Goal: Check status: Check status

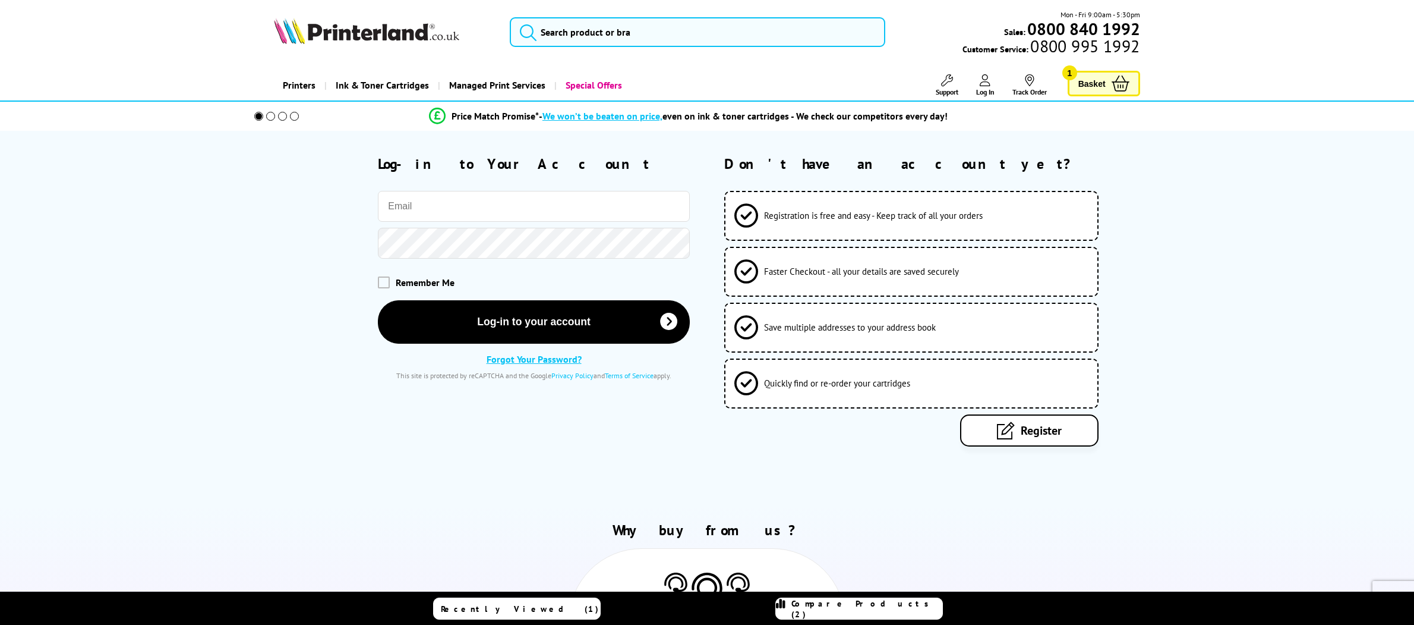
click at [607, 203] on input "email" at bounding box center [534, 206] width 312 height 31
click at [673, 202] on input "email" at bounding box center [534, 206] width 312 height 31
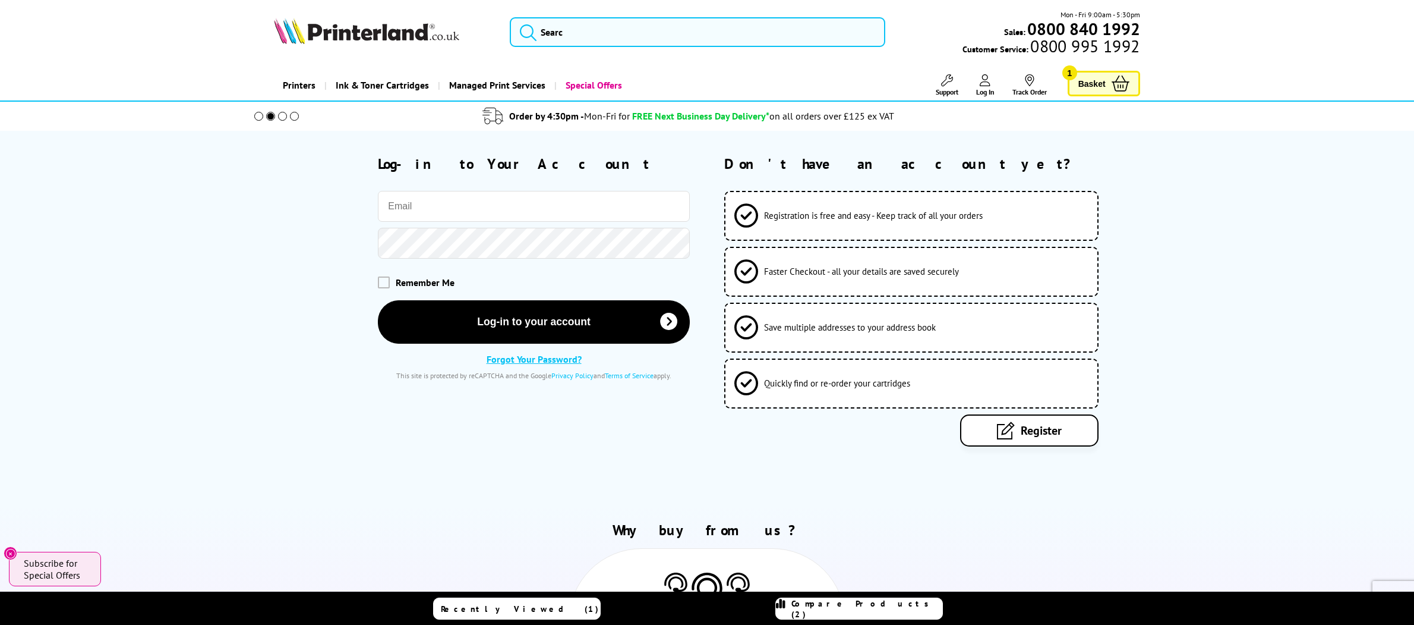
click at [578, 207] on input "email" at bounding box center [534, 206] width 312 height 31
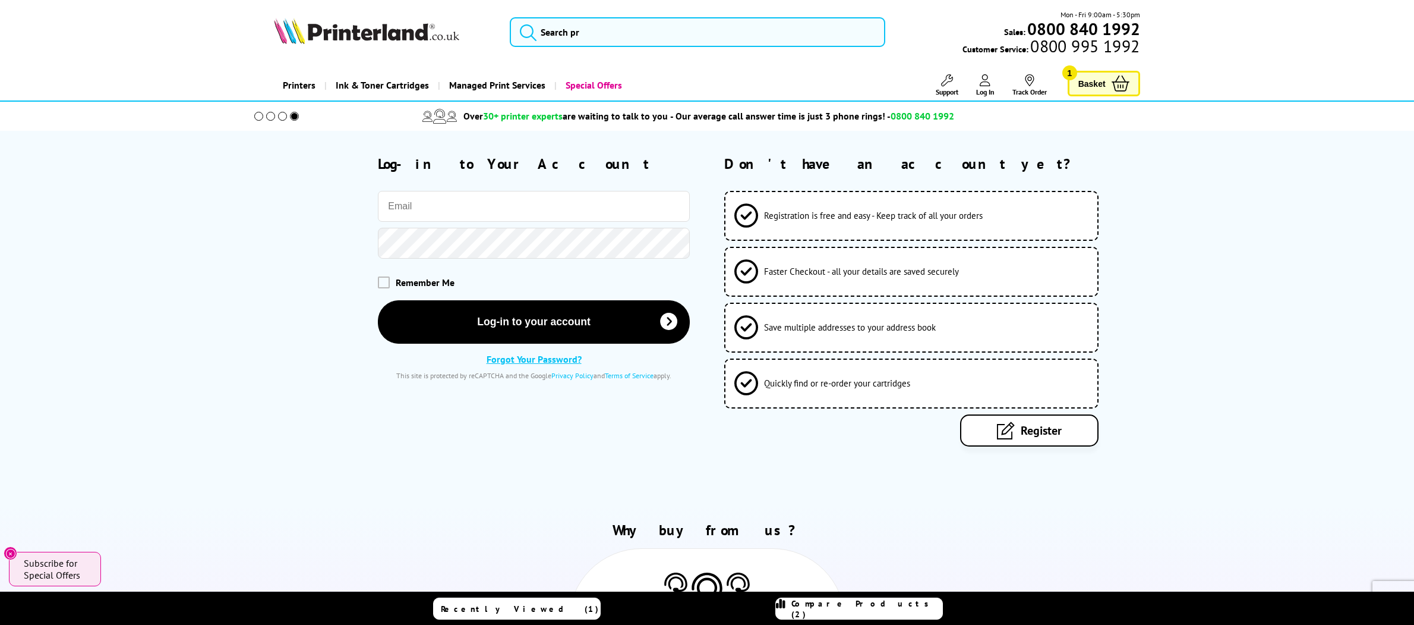
click at [457, 197] on input "email" at bounding box center [534, 206] width 312 height 31
type input "[EMAIL_ADDRESS][DOMAIN_NAME]"
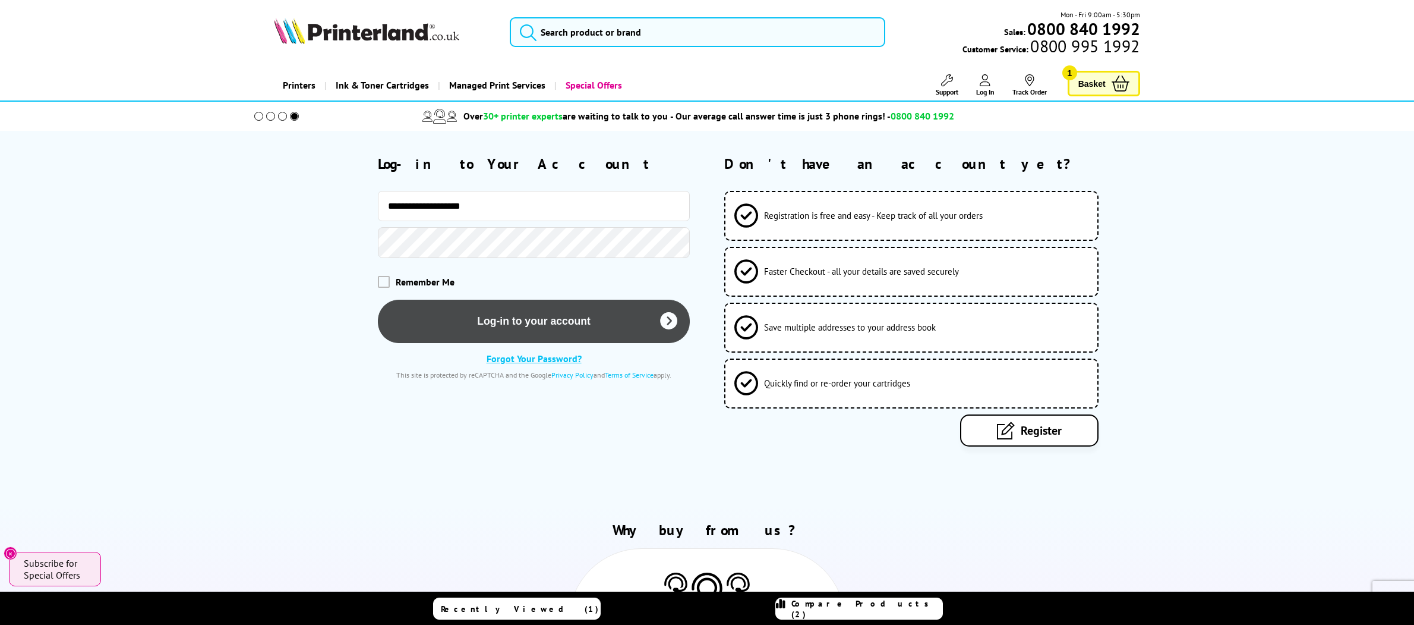
click at [489, 321] on button "Log-in to your account" at bounding box center [534, 320] width 312 height 43
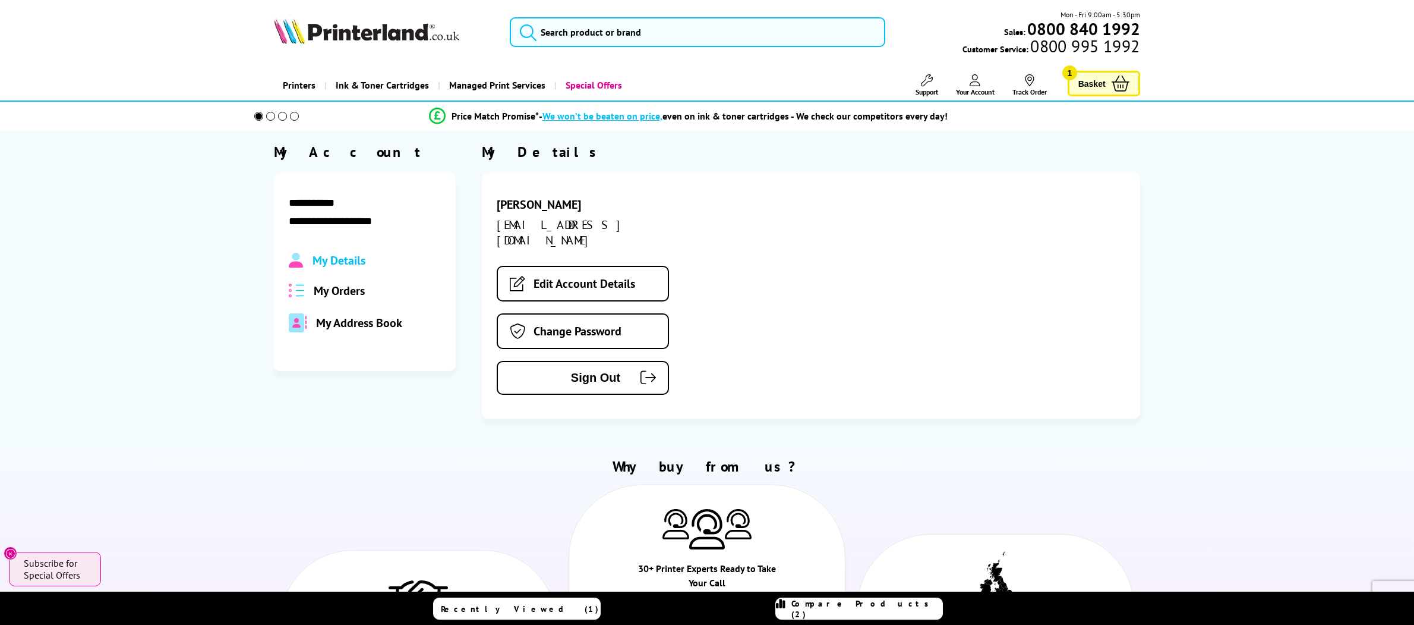
click at [345, 285] on span "My Orders" at bounding box center [339, 290] width 51 height 15
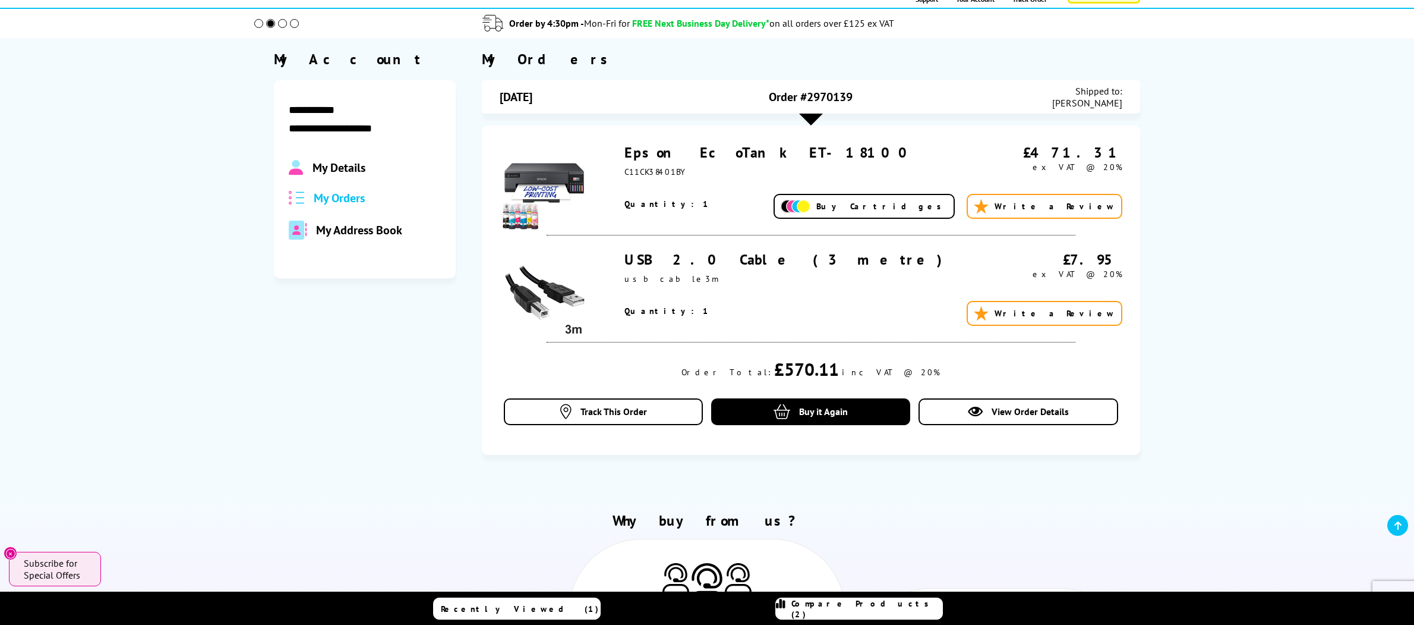
scroll to position [99, 0]
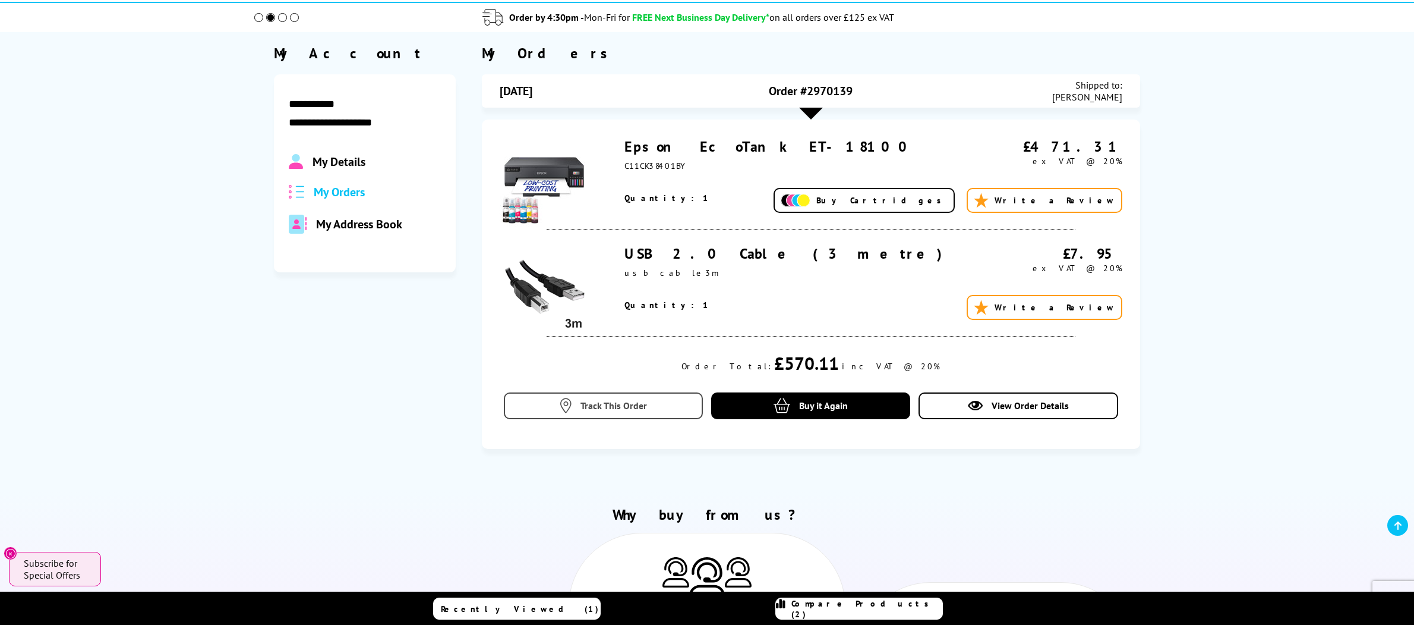
click at [646, 406] on span "Track This Order" at bounding box center [614, 405] width 67 height 12
click at [633, 407] on span "Track This Order" at bounding box center [614, 405] width 67 height 12
click at [635, 406] on span "Track This Order" at bounding box center [614, 405] width 67 height 12
click at [616, 402] on span "Track This Order" at bounding box center [614, 405] width 67 height 12
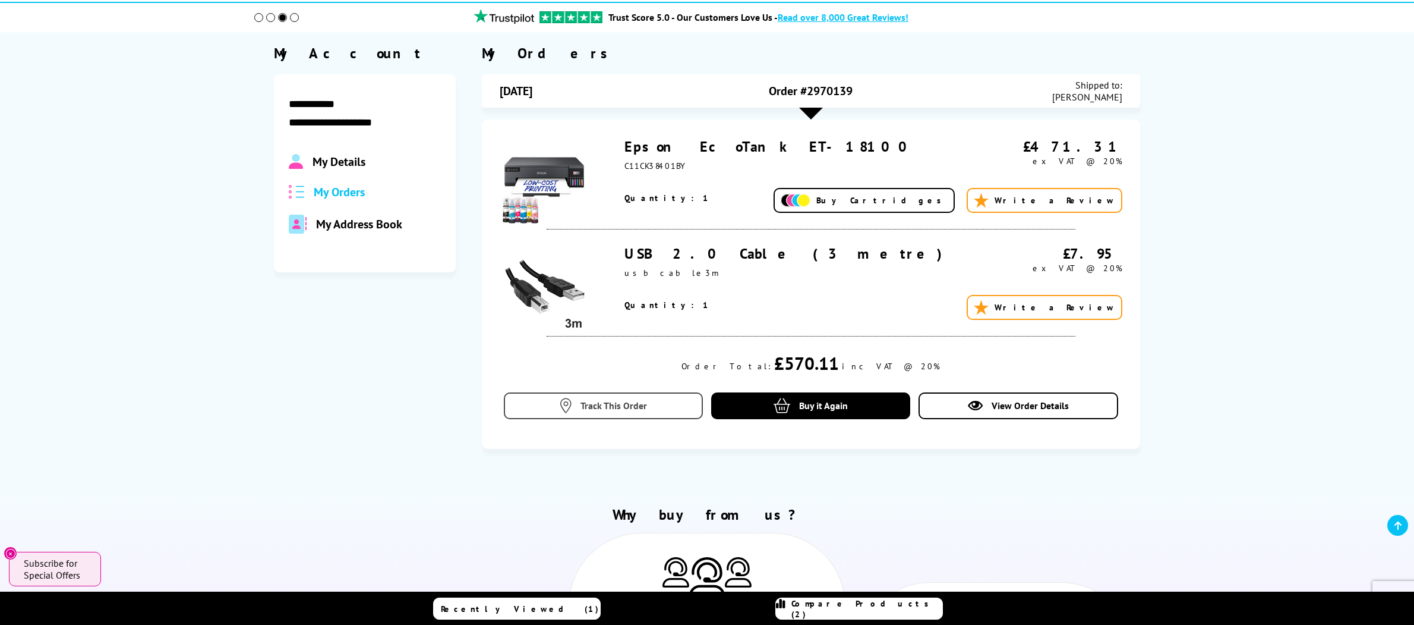
click at [616, 402] on span "Track This Order" at bounding box center [614, 405] width 67 height 12
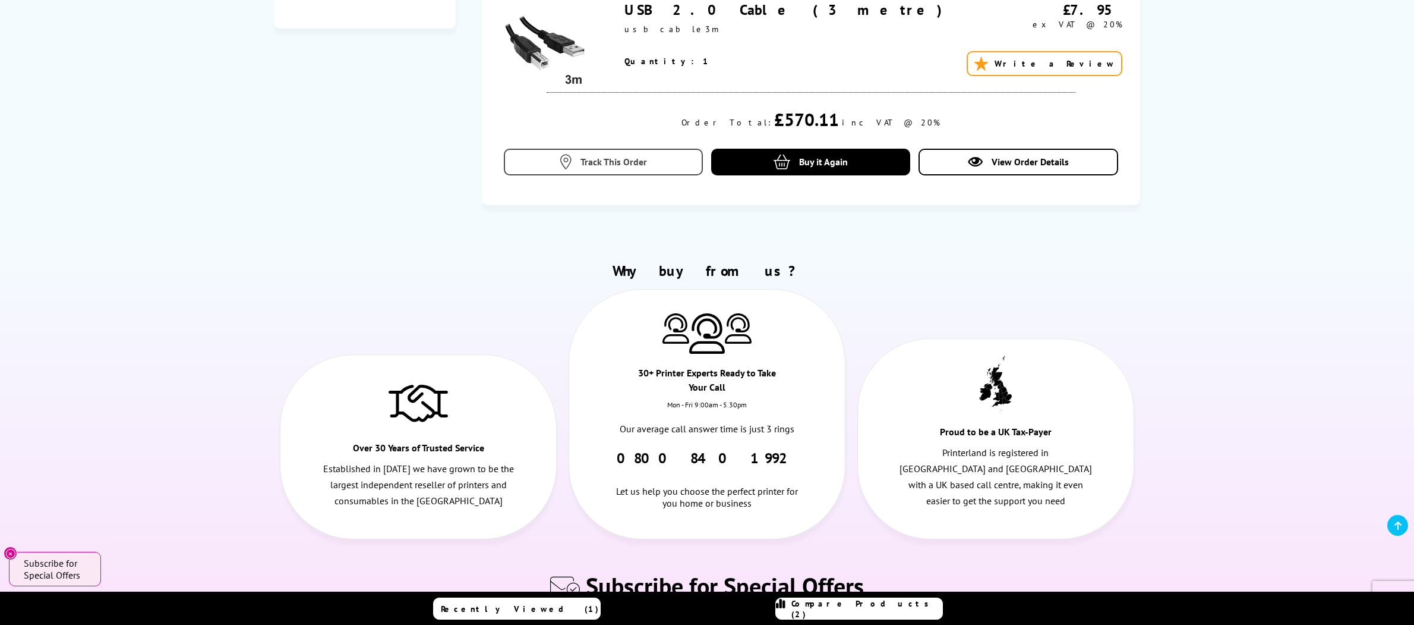
scroll to position [343, 0]
click at [618, 156] on span "Track This Order" at bounding box center [614, 160] width 67 height 12
click at [617, 156] on span "Track This Order" at bounding box center [614, 160] width 67 height 12
click at [627, 172] on link "Track This Order" at bounding box center [603, 160] width 199 height 27
click at [627, 171] on link "Track This Order" at bounding box center [603, 160] width 199 height 27
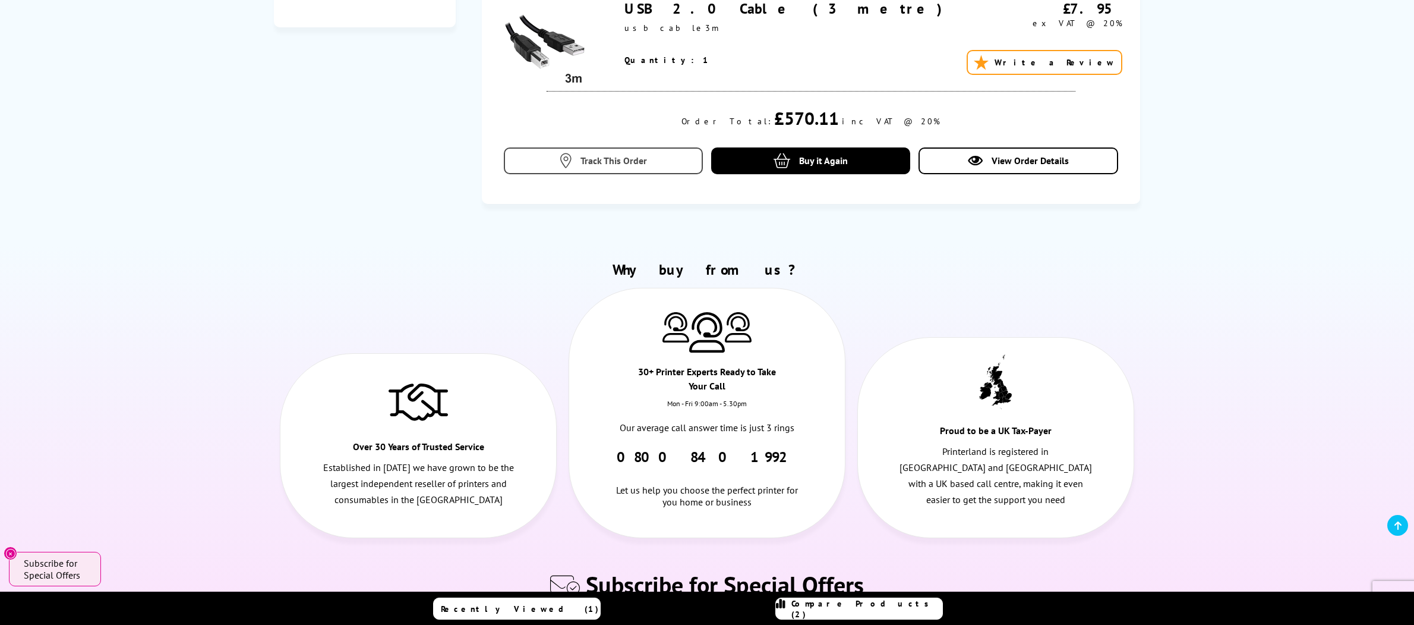
click at [627, 171] on link "Track This Order" at bounding box center [603, 160] width 199 height 27
click at [626, 171] on link "Track This Order" at bounding box center [603, 160] width 199 height 27
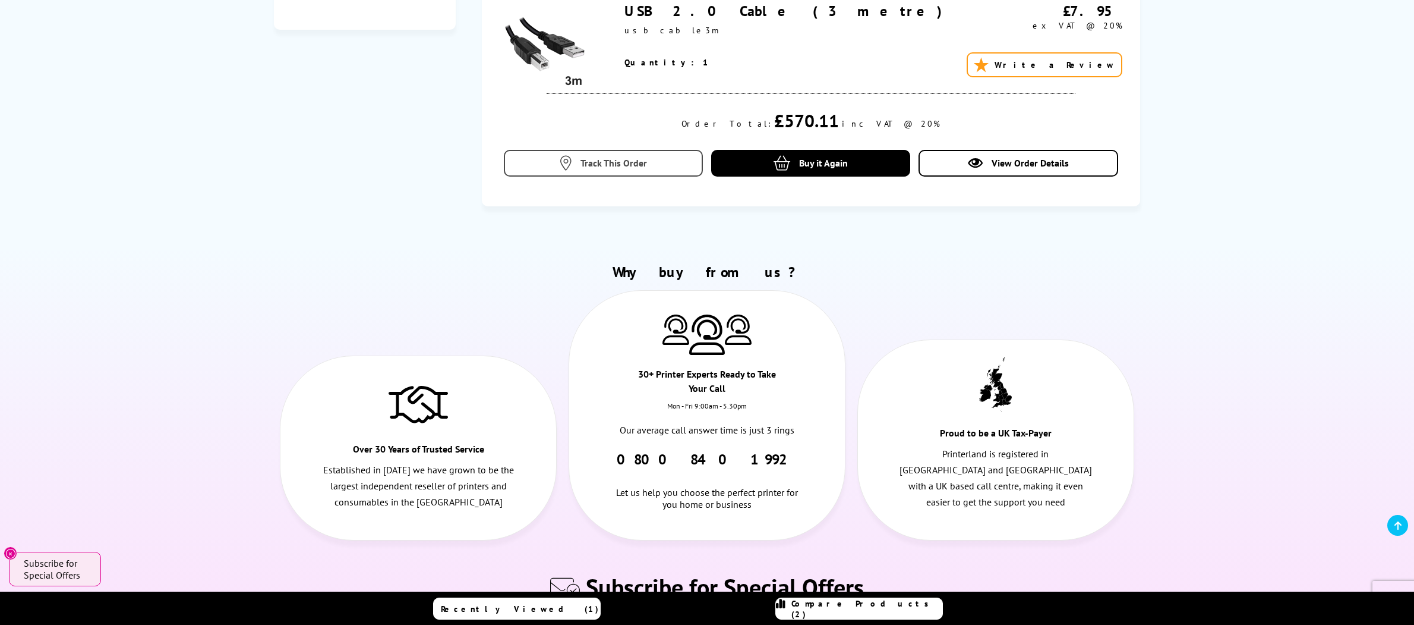
click at [626, 171] on link "Track This Order" at bounding box center [603, 163] width 199 height 27
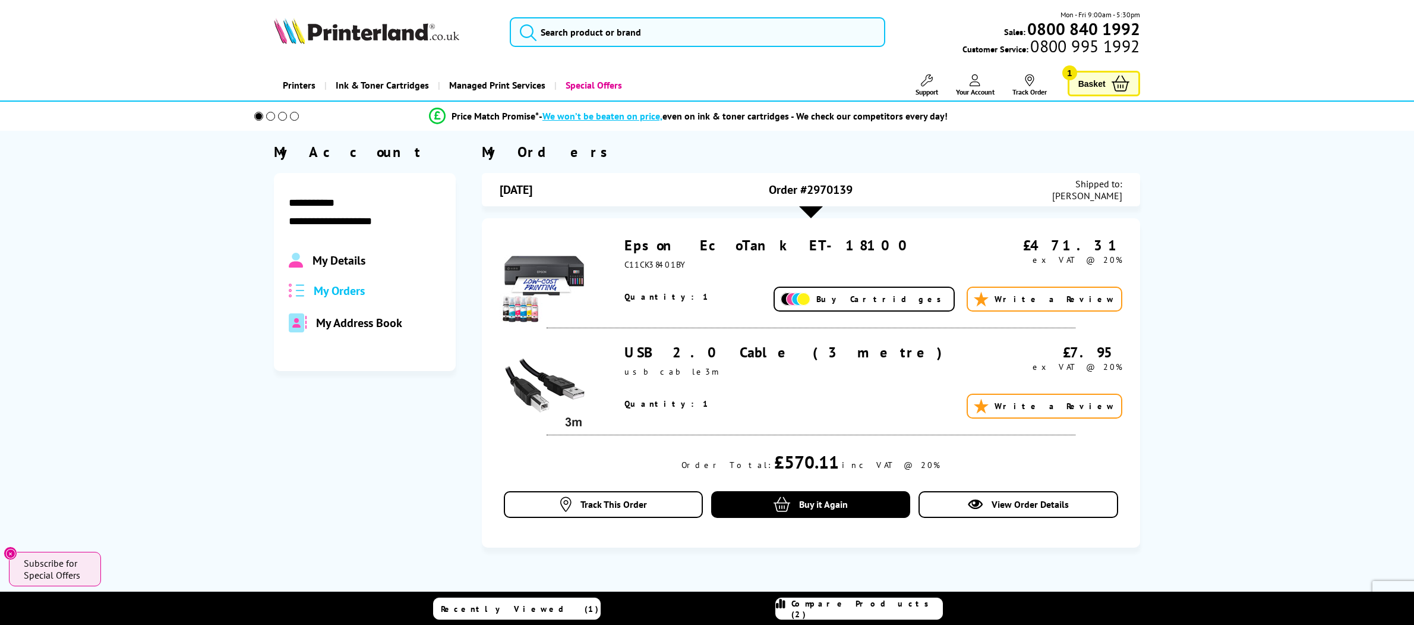
scroll to position [0, 0]
